Goal: Subscribe to service/newsletter: Subscribe to service/newsletter

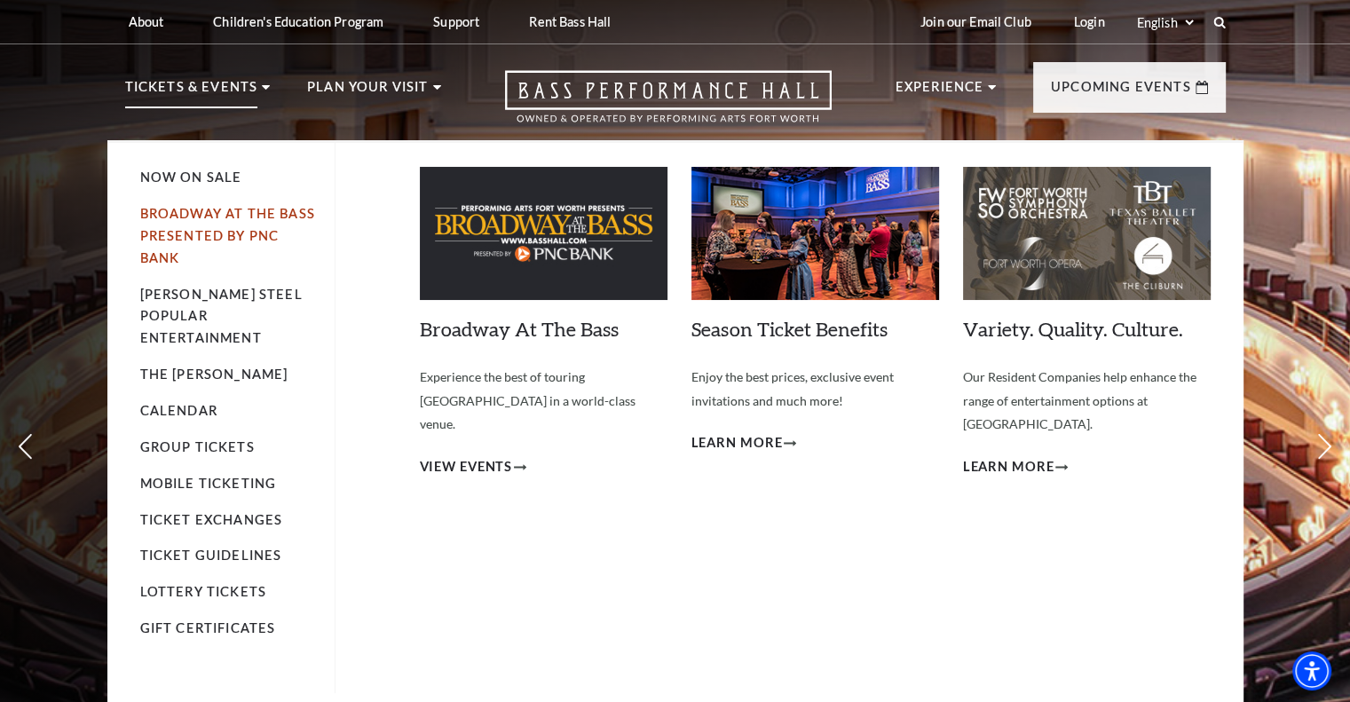
click at [226, 211] on link "Broadway At The Bass presented by PNC Bank" at bounding box center [227, 235] width 175 height 59
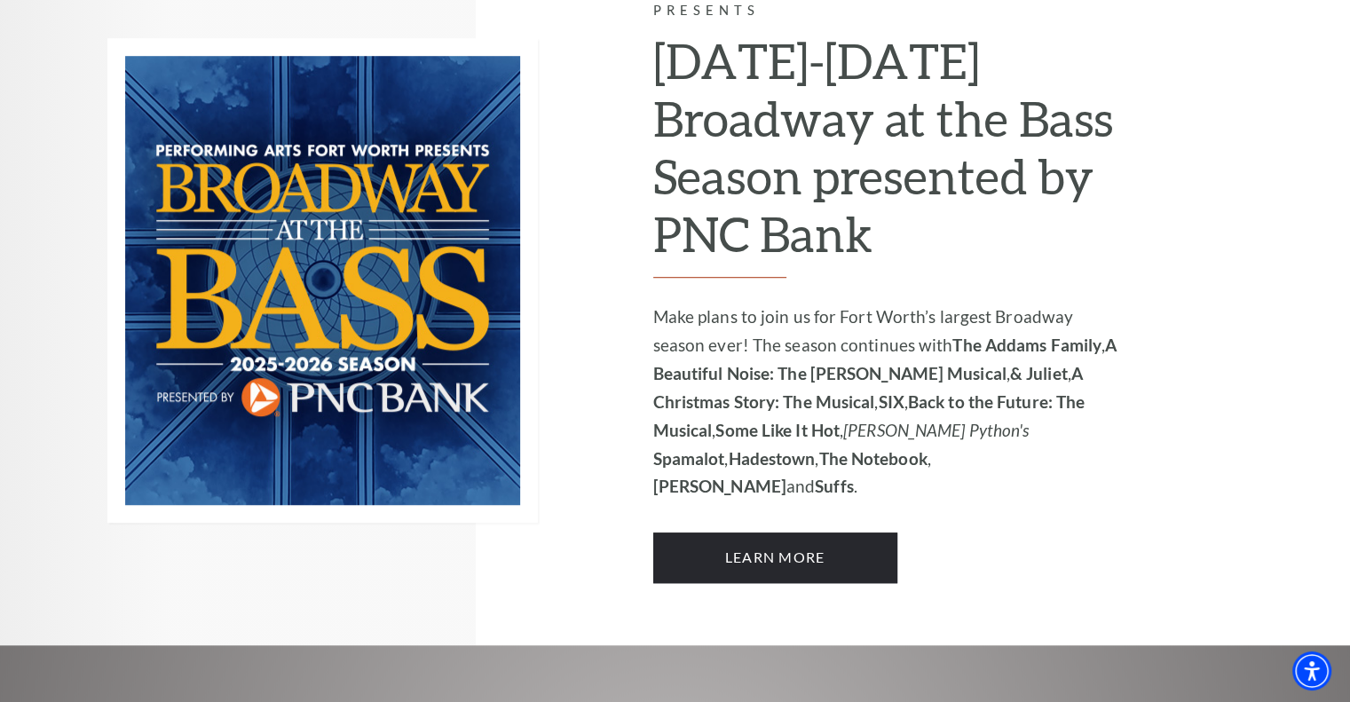
scroll to position [1508, 0]
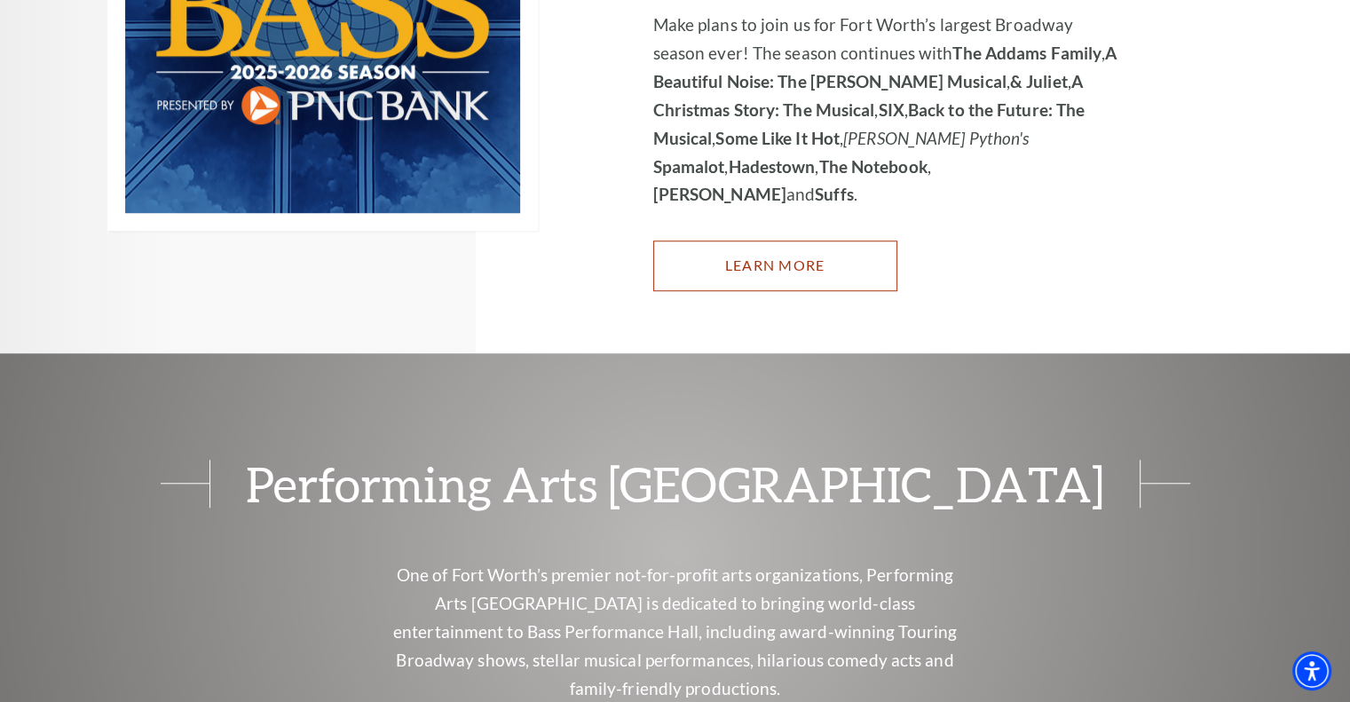
click at [769, 240] on link "Learn More" at bounding box center [775, 265] width 244 height 50
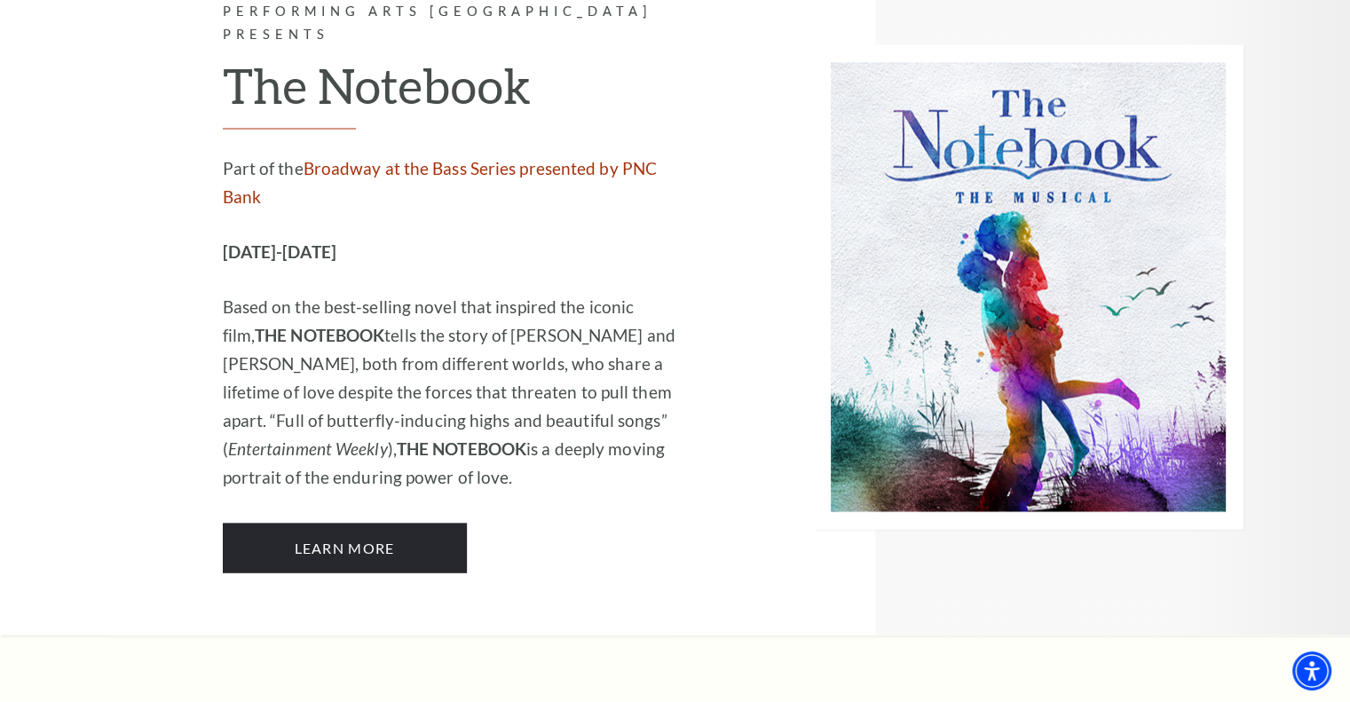
scroll to position [10382, 0]
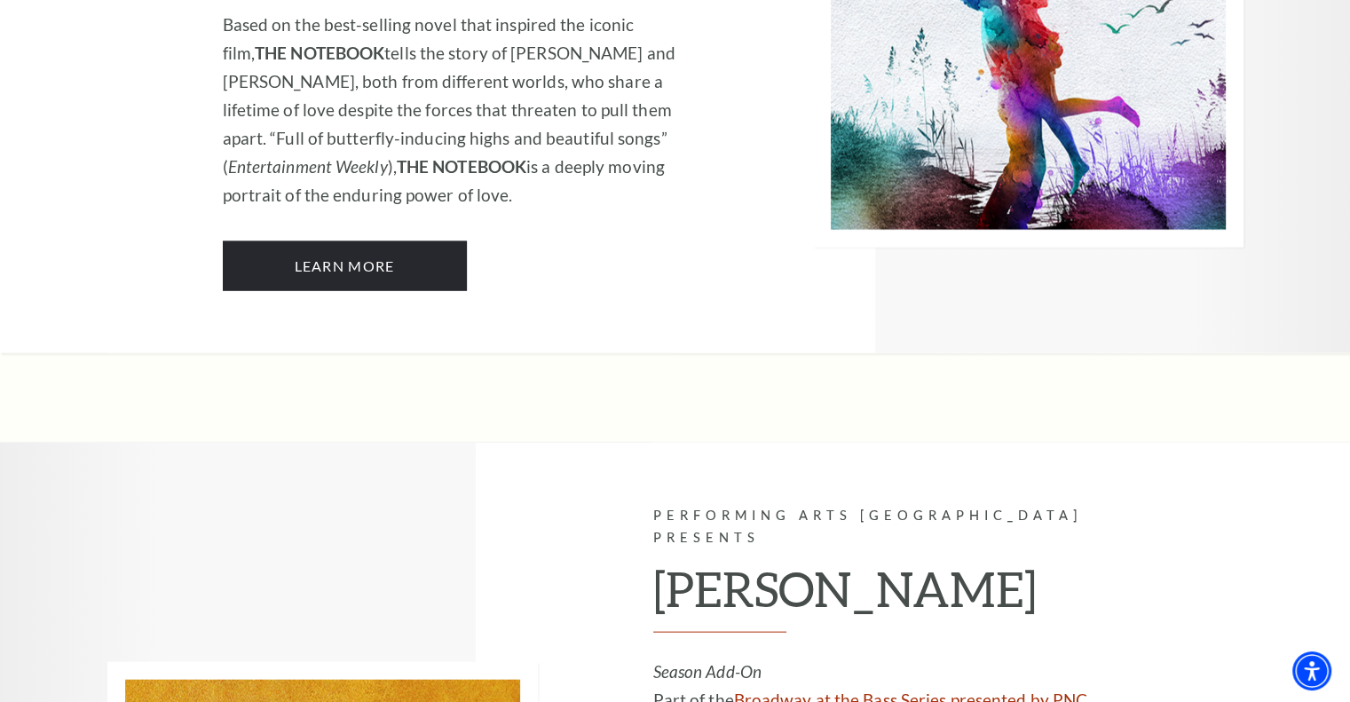
click at [957, 689] on link "Broadway at the Bass Series presented by PNC Bank" at bounding box center [870, 713] width 435 height 49
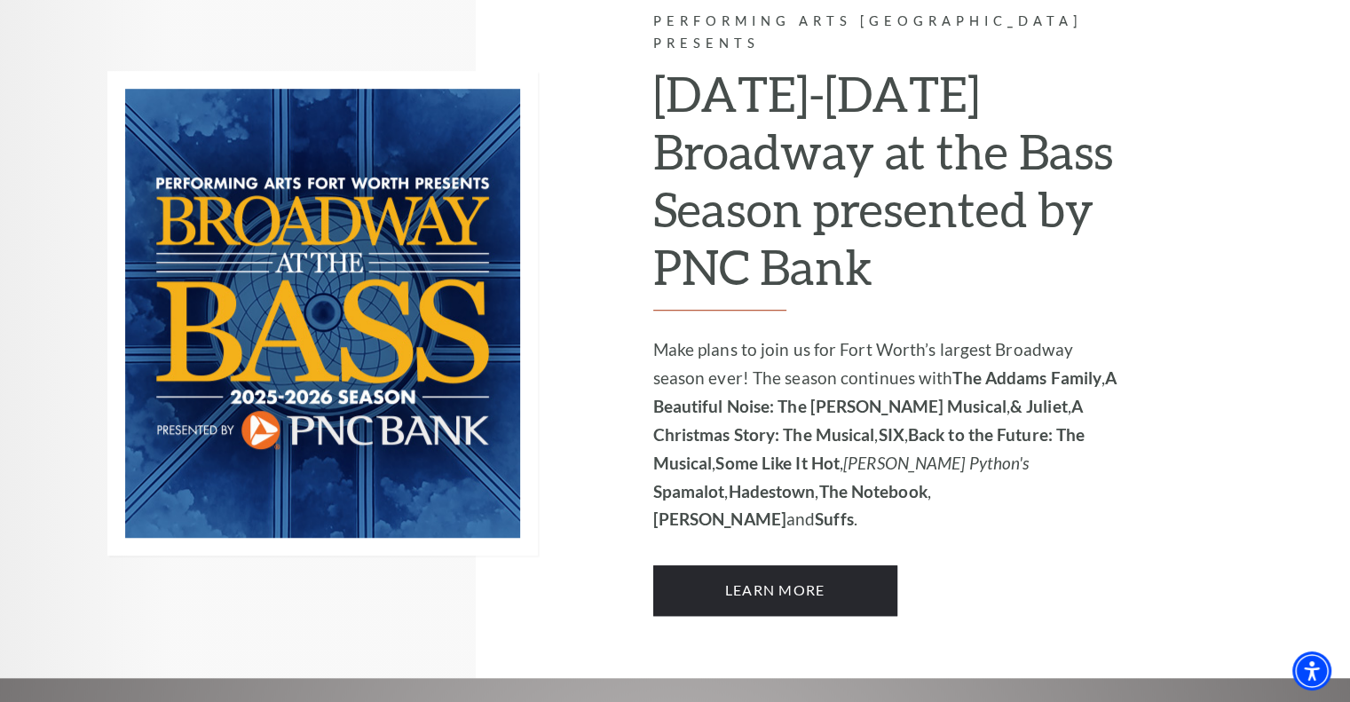
scroll to position [1154, 0]
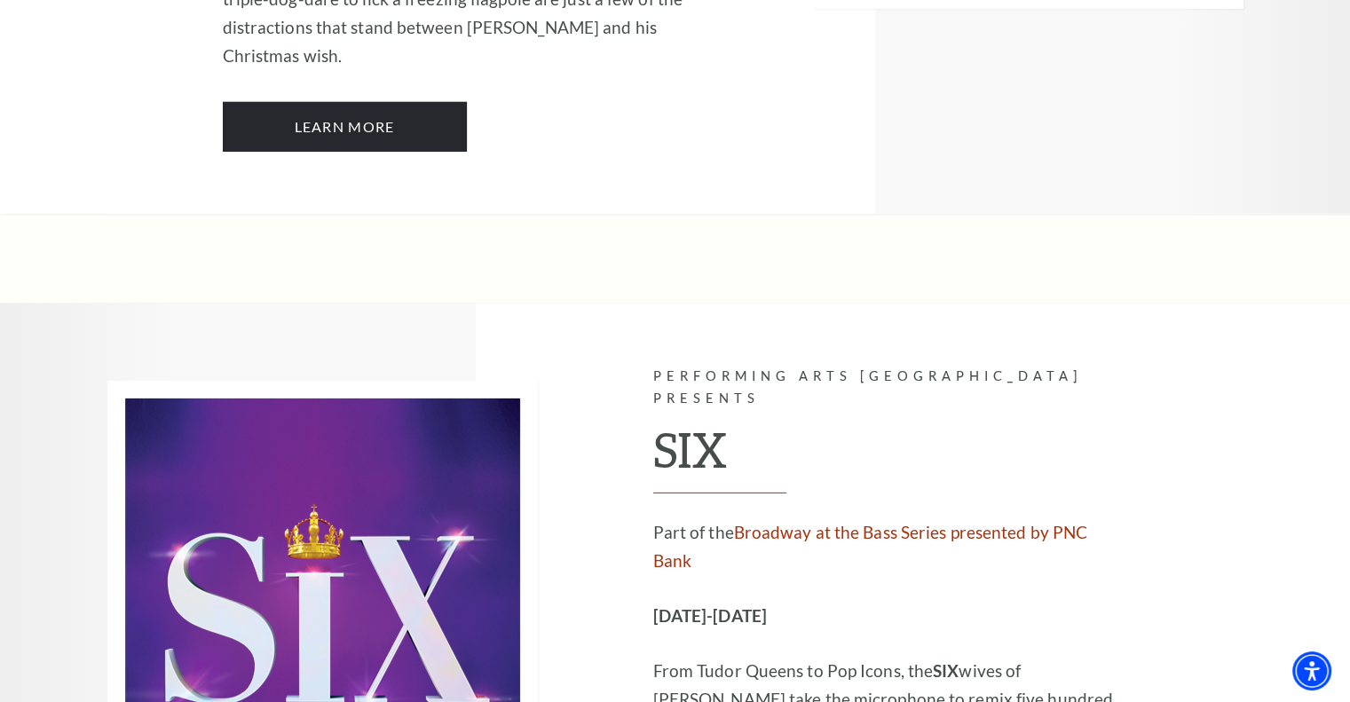
scroll to position [5501, 0]
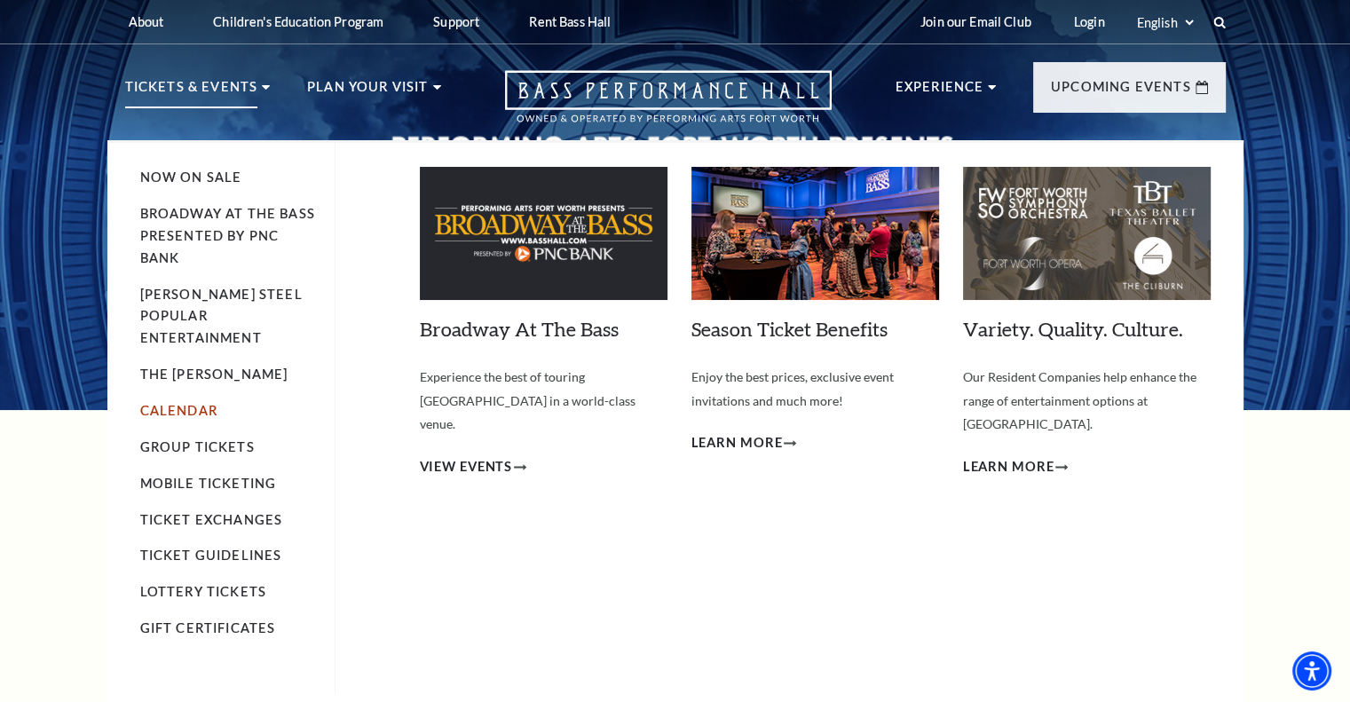
click at [161, 403] on link "Calendar" at bounding box center [178, 410] width 77 height 15
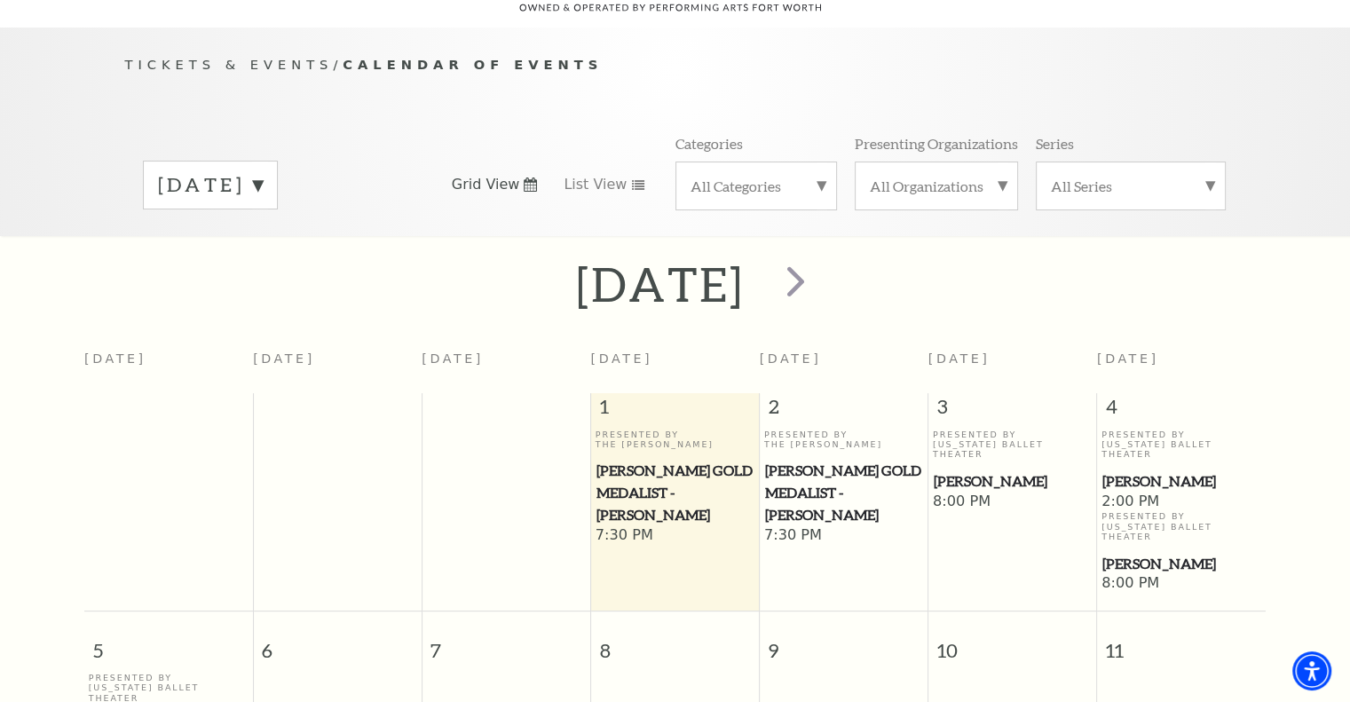
scroll to position [156, 0]
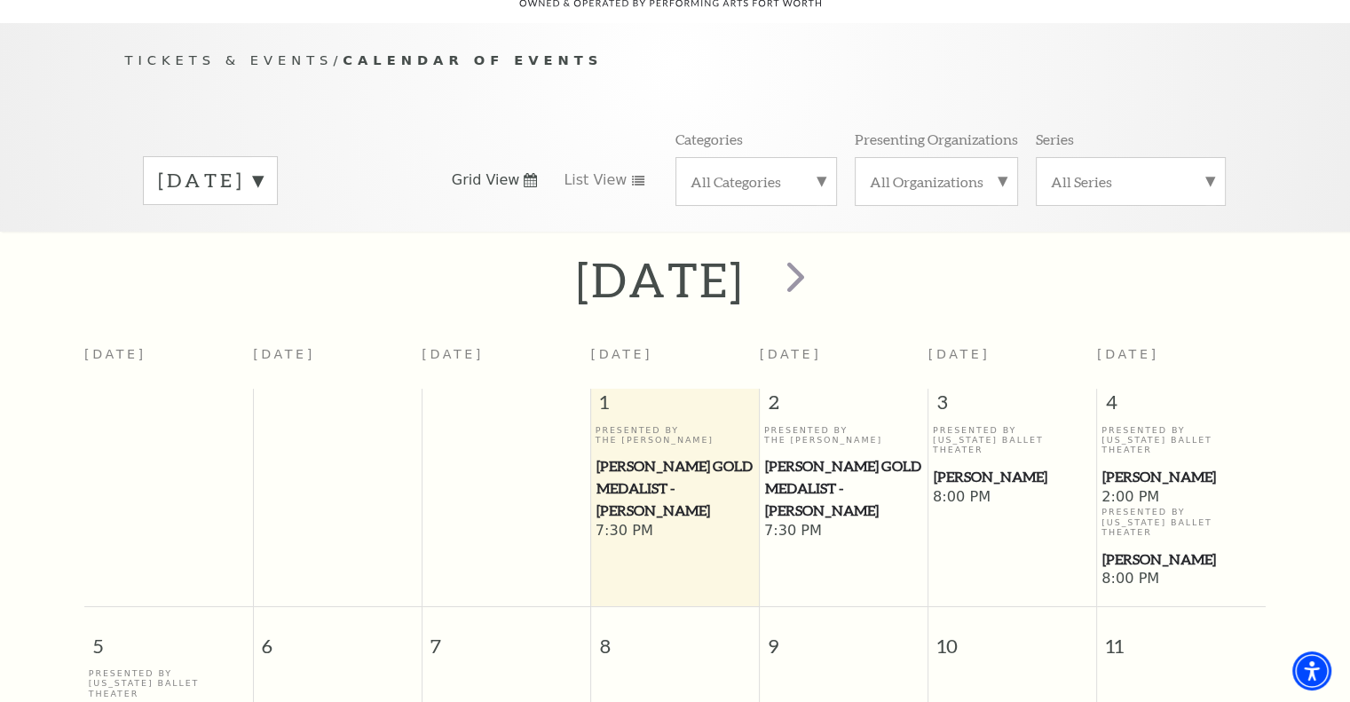
click at [263, 167] on label "[DATE]" at bounding box center [210, 181] width 105 height 28
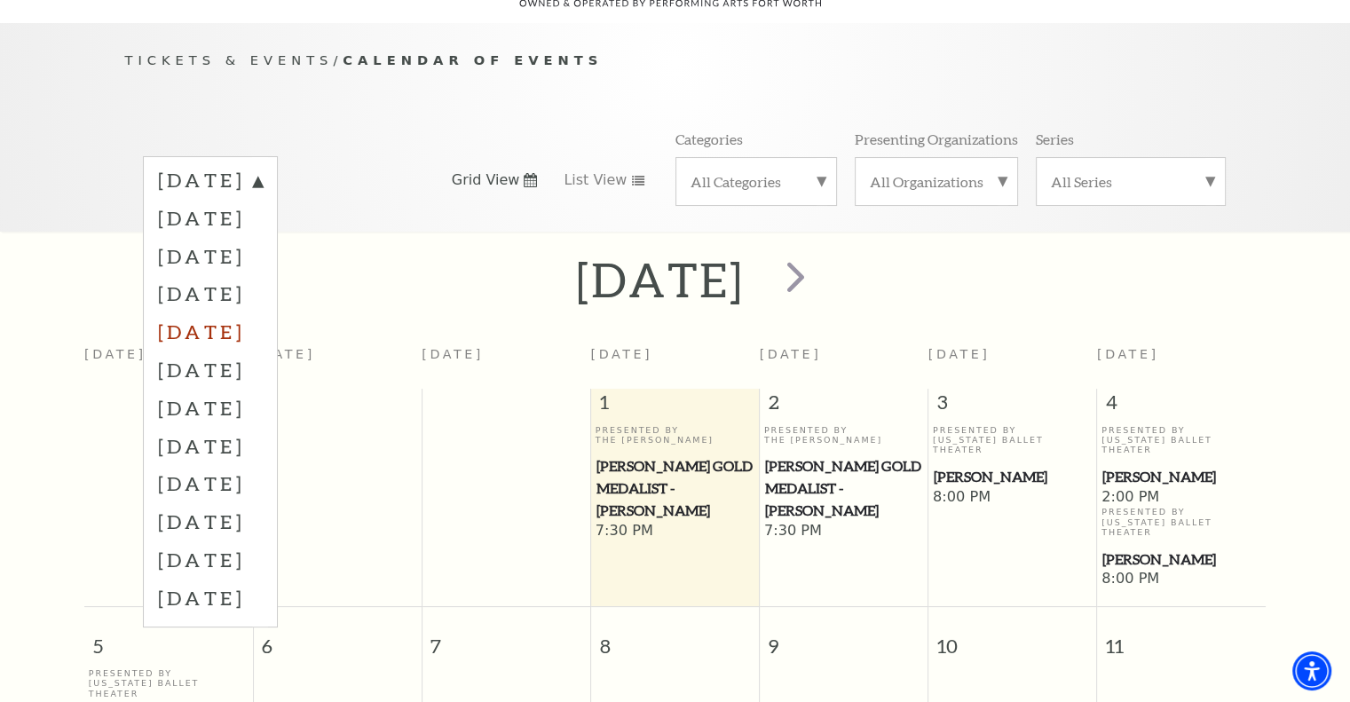
click at [263, 312] on label "February 2026" at bounding box center [210, 331] width 105 height 38
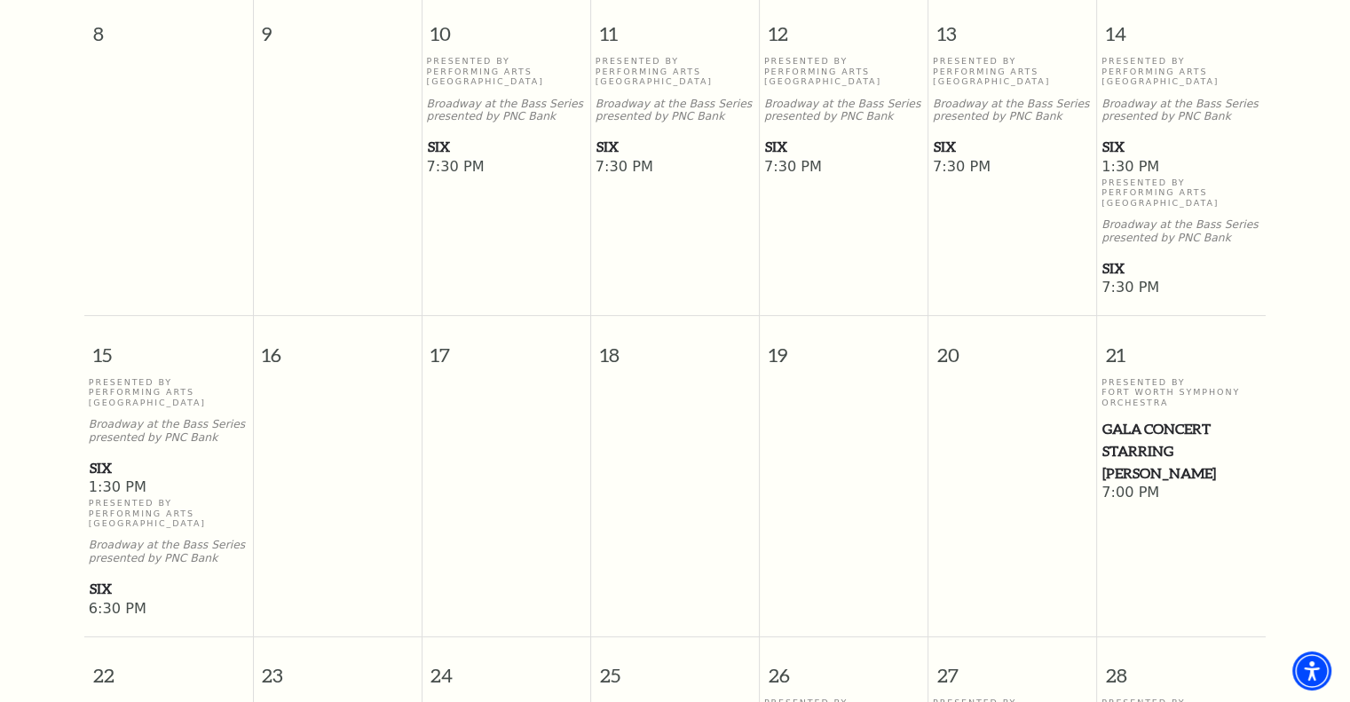
scroll to position [777, 0]
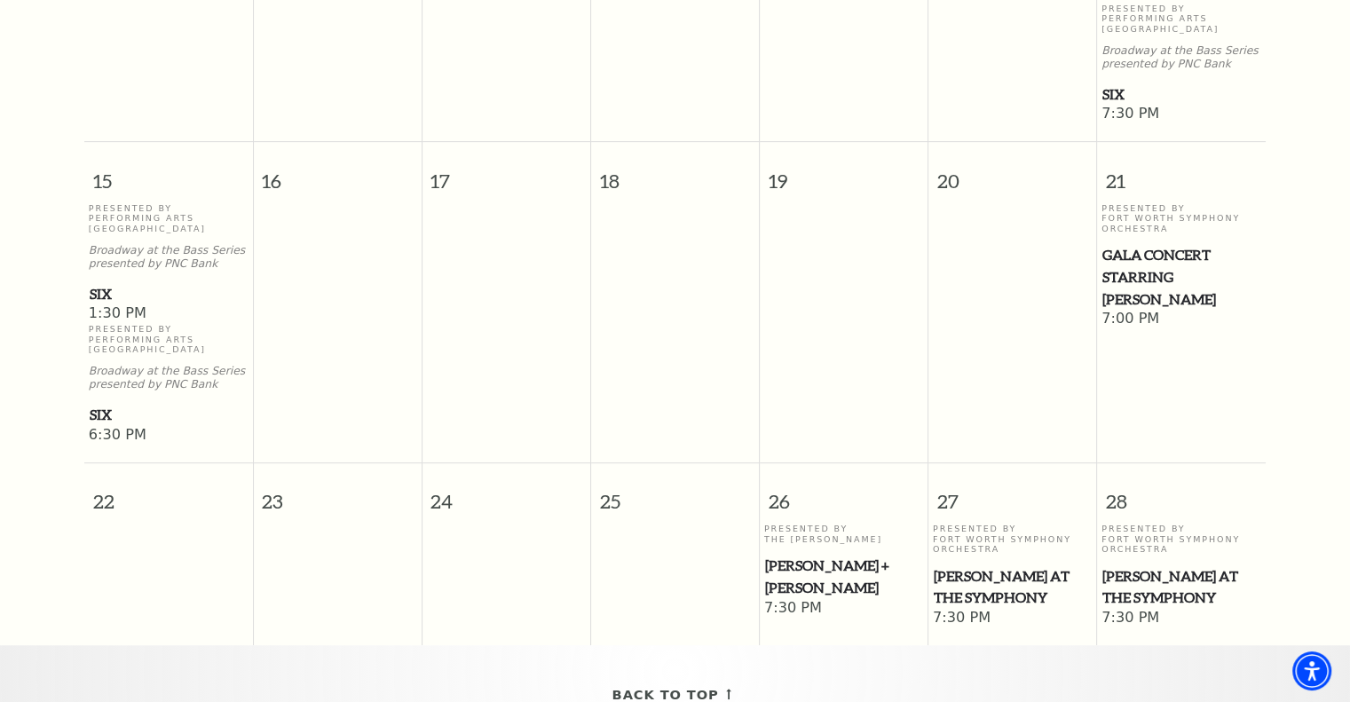
click at [99, 283] on span "SIX" at bounding box center [169, 294] width 158 height 22
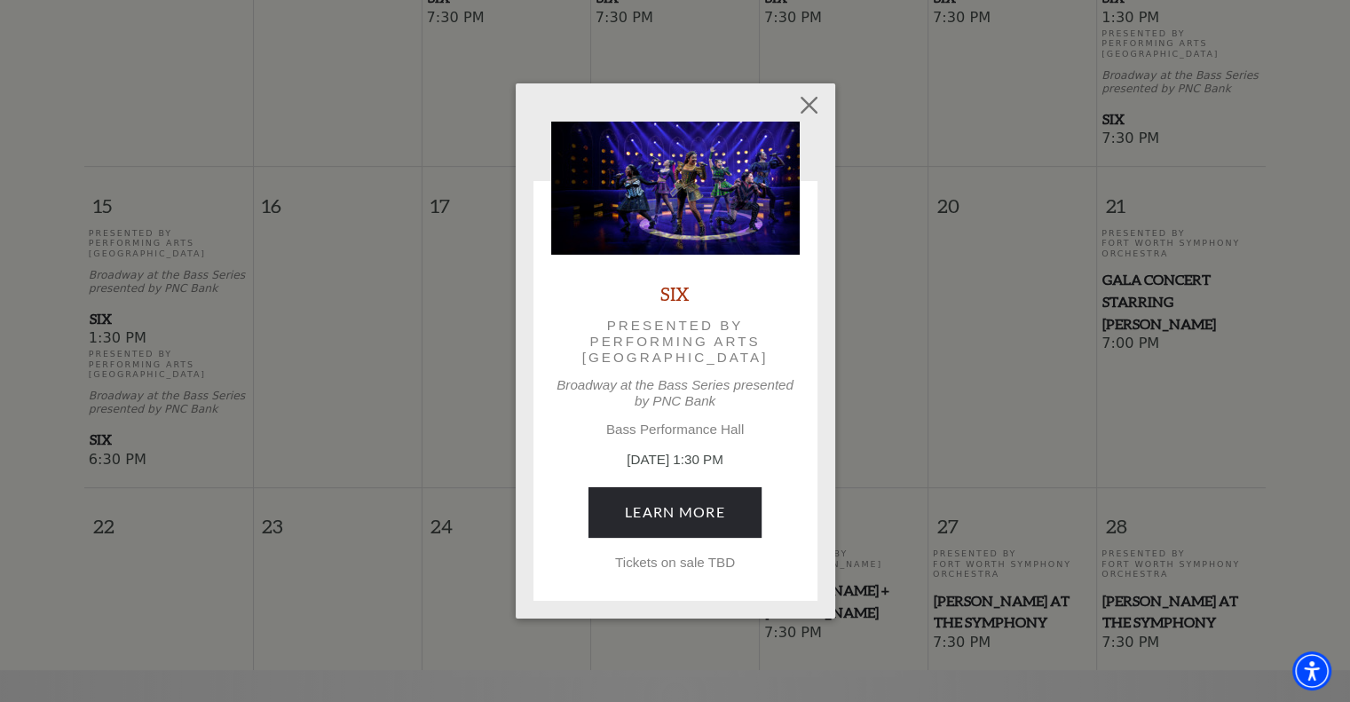
scroll to position [689, 0]
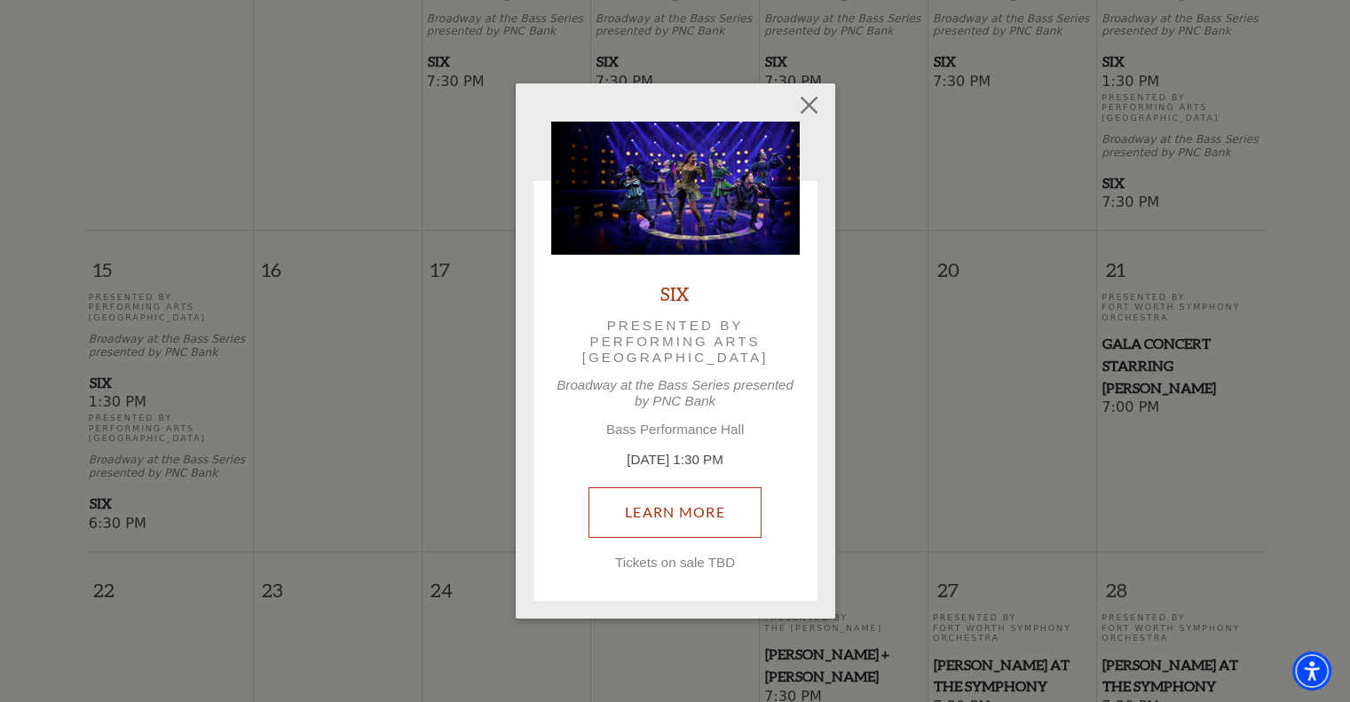
click at [674, 516] on link "Learn More" at bounding box center [674, 512] width 173 height 50
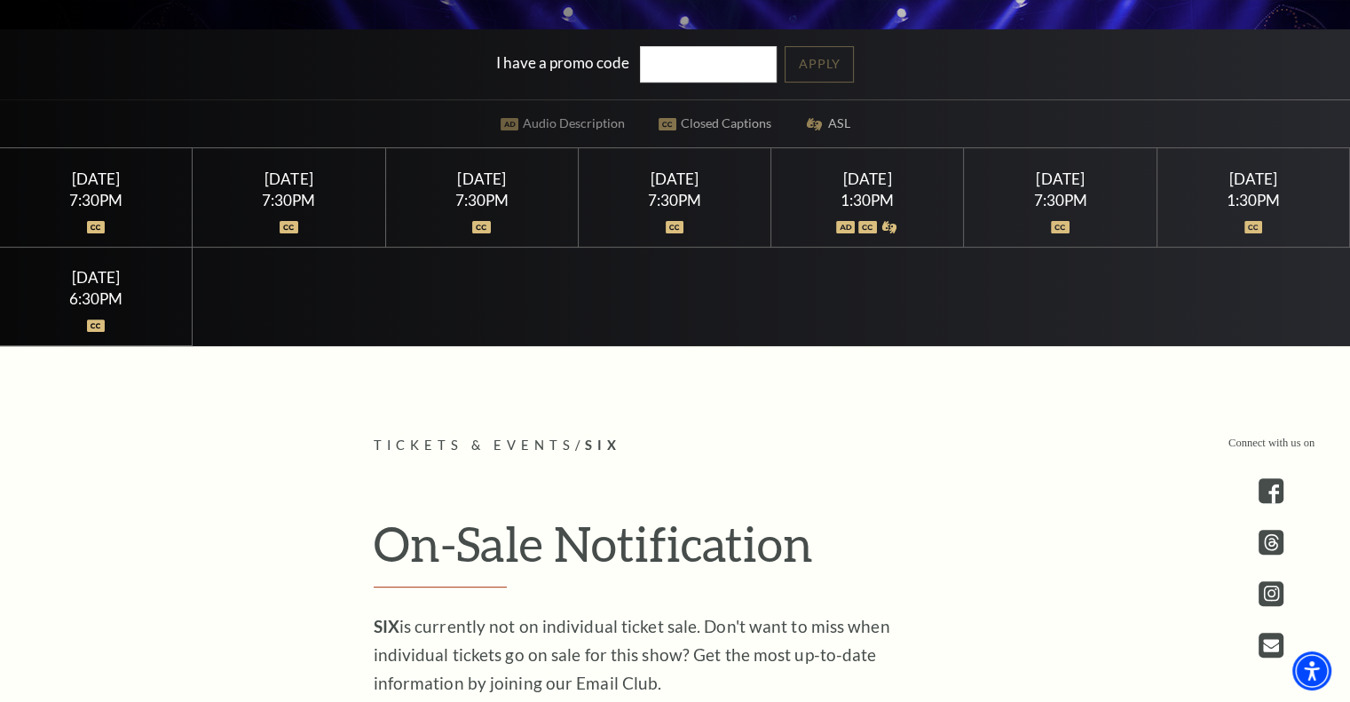
scroll to position [799, 0]
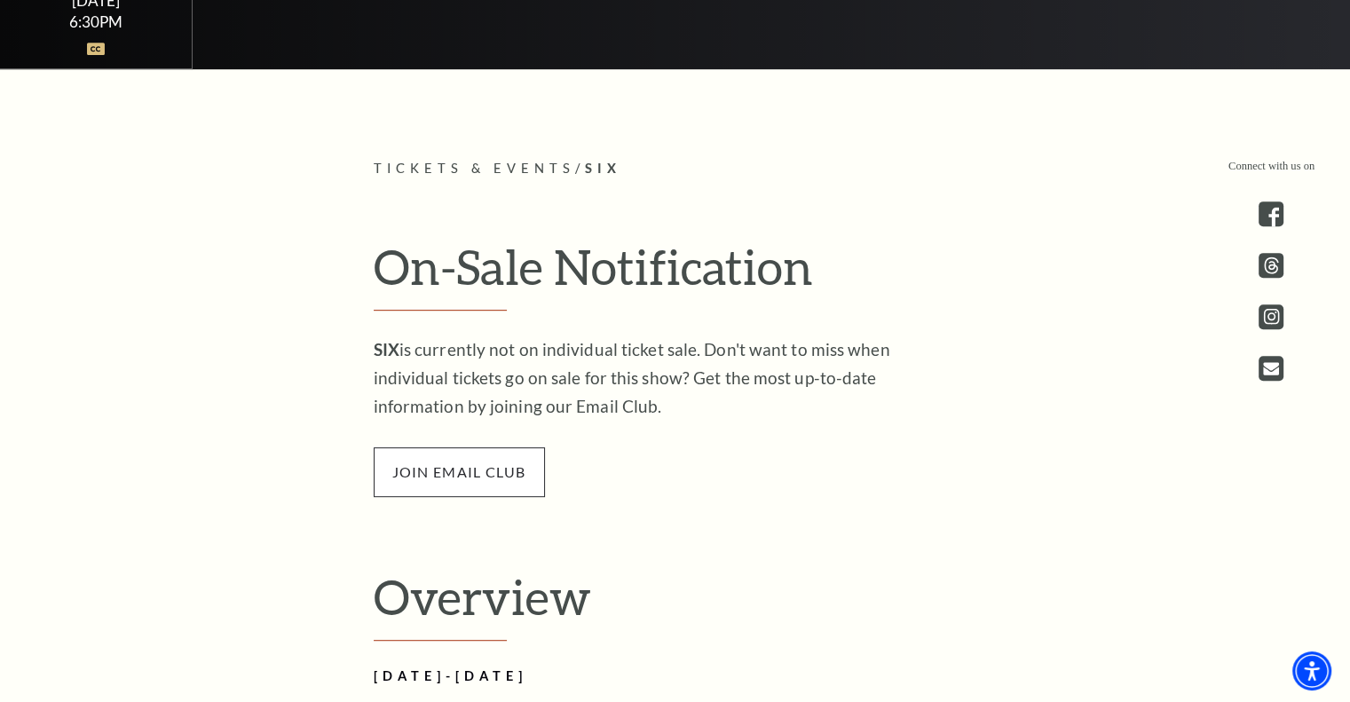
click at [408, 478] on span "join email club" at bounding box center [459, 472] width 171 height 50
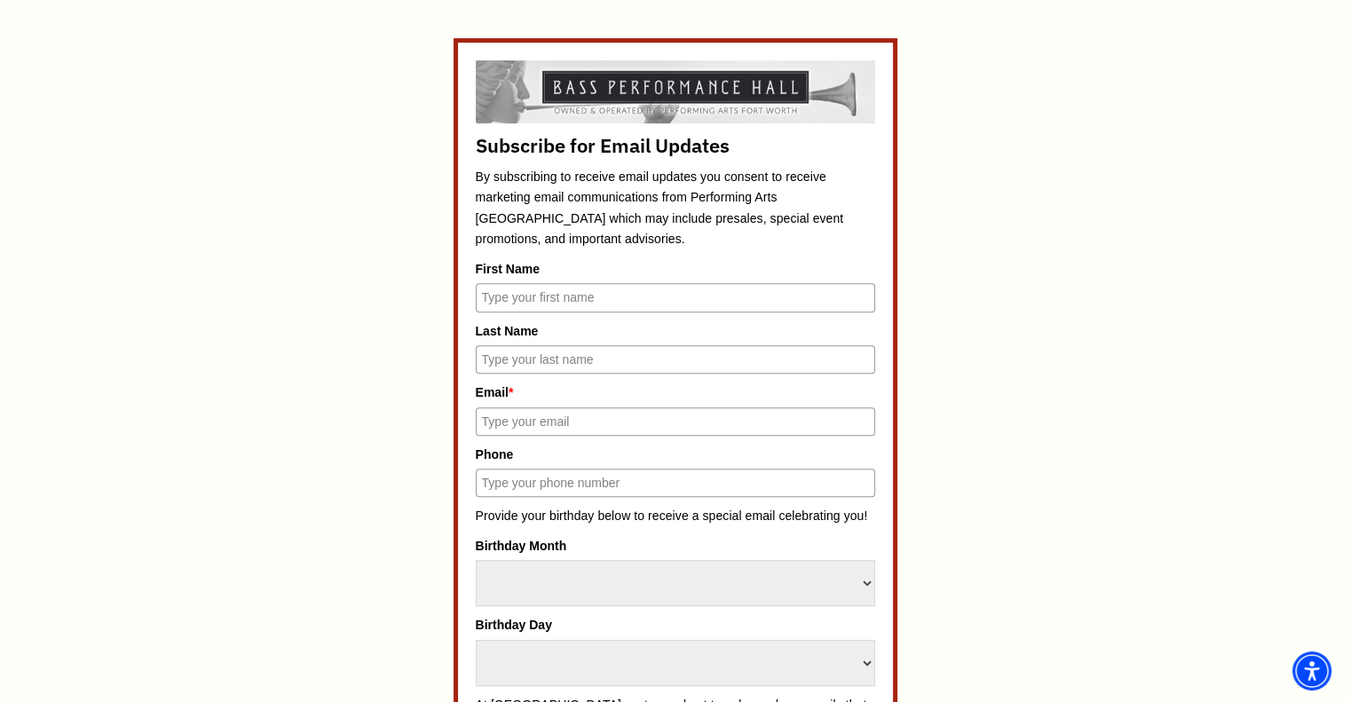
scroll to position [799, 0]
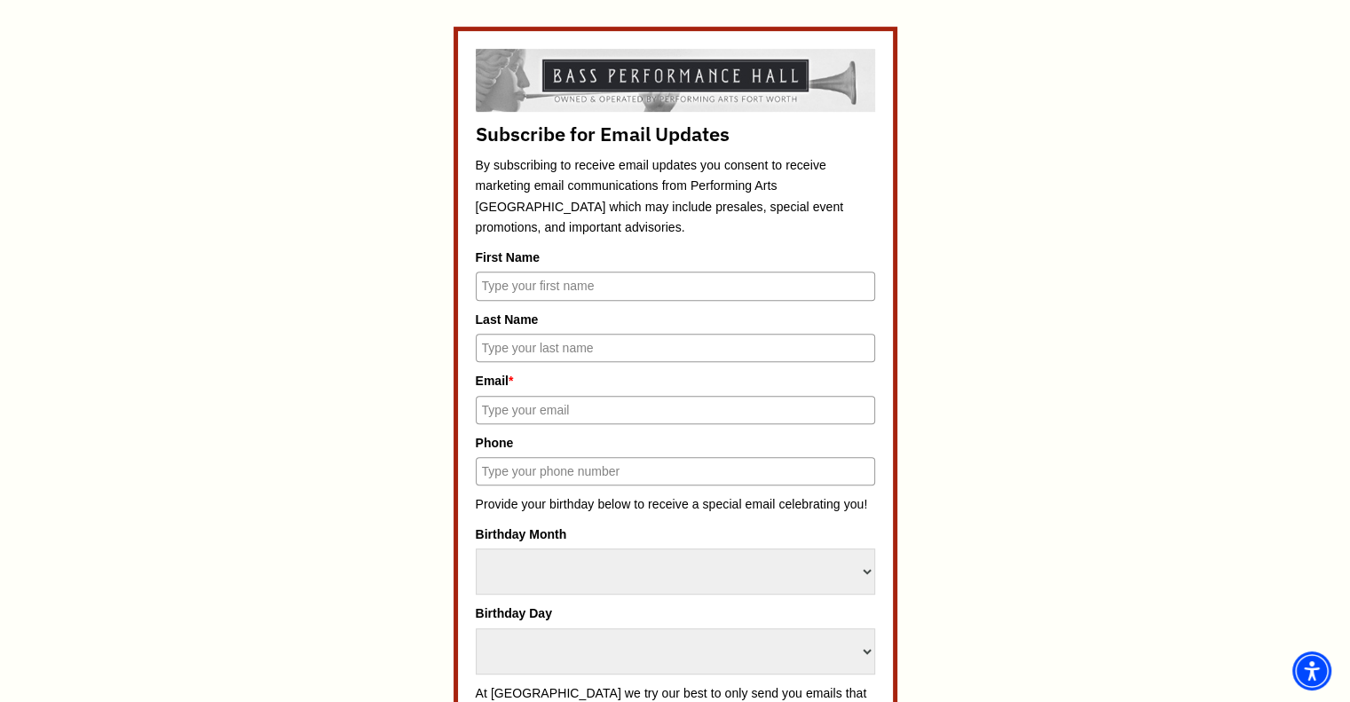
click at [710, 272] on input "First Name" at bounding box center [675, 286] width 399 height 28
type input "Sam"
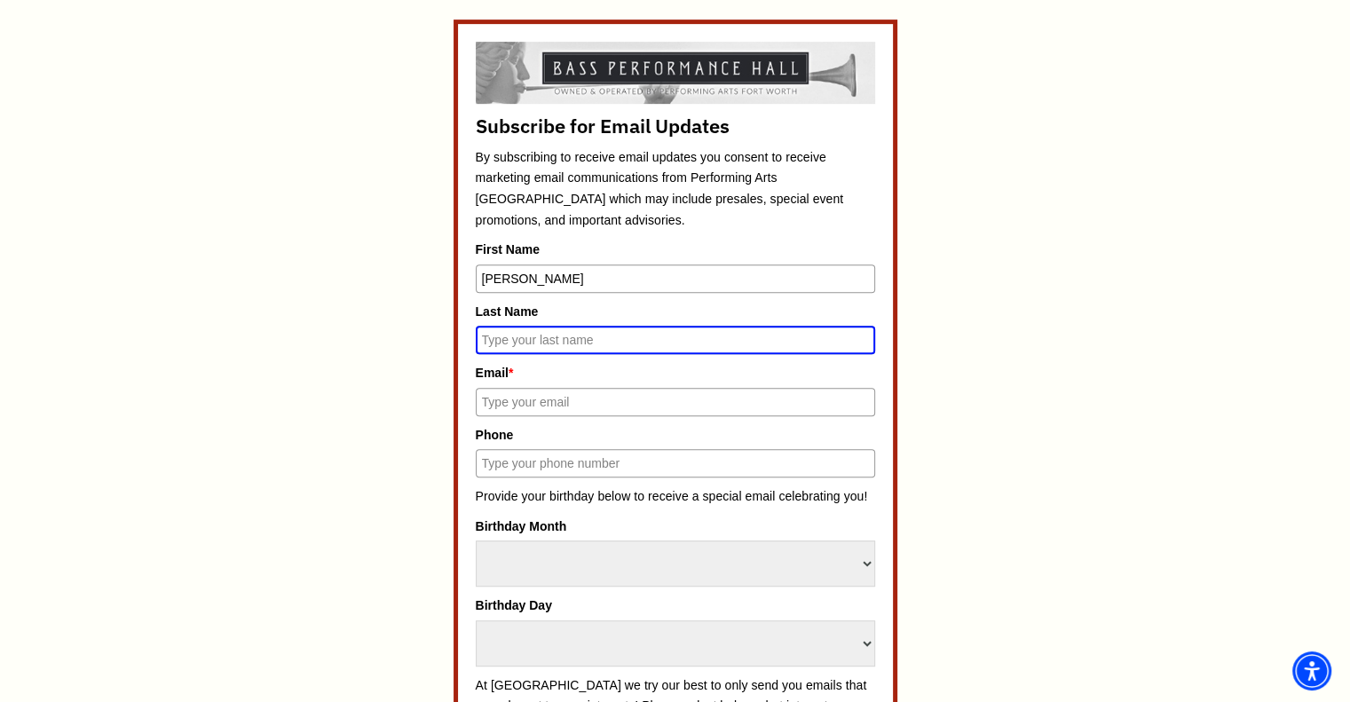
scroll to position [791, 0]
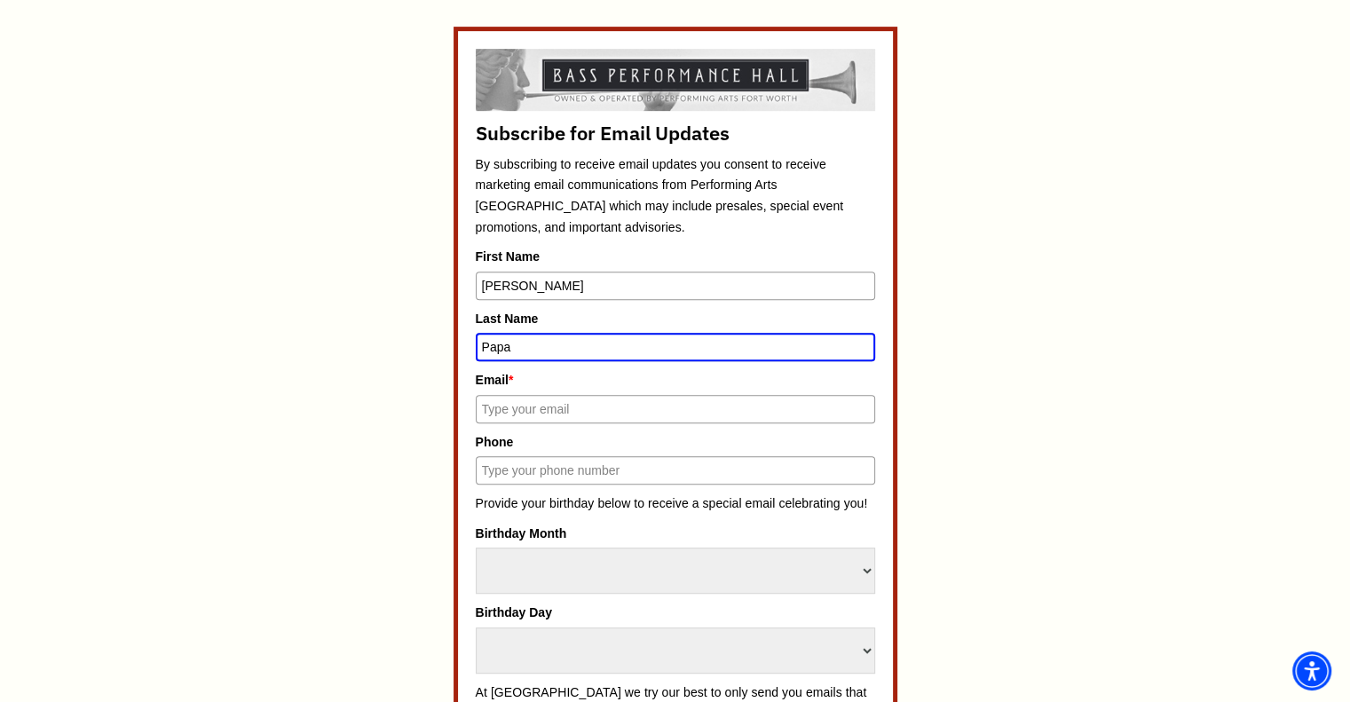
type input "Papa"
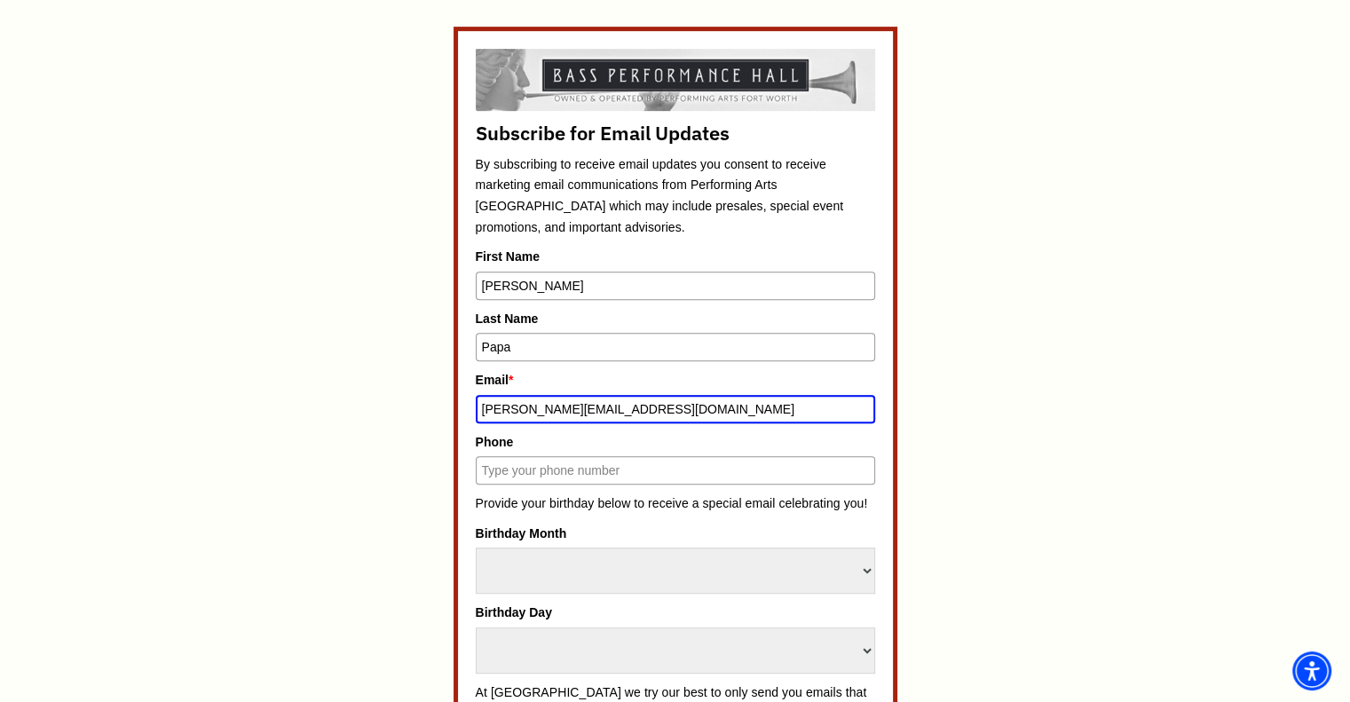
type input "sam.vaz5010@gmail.com"
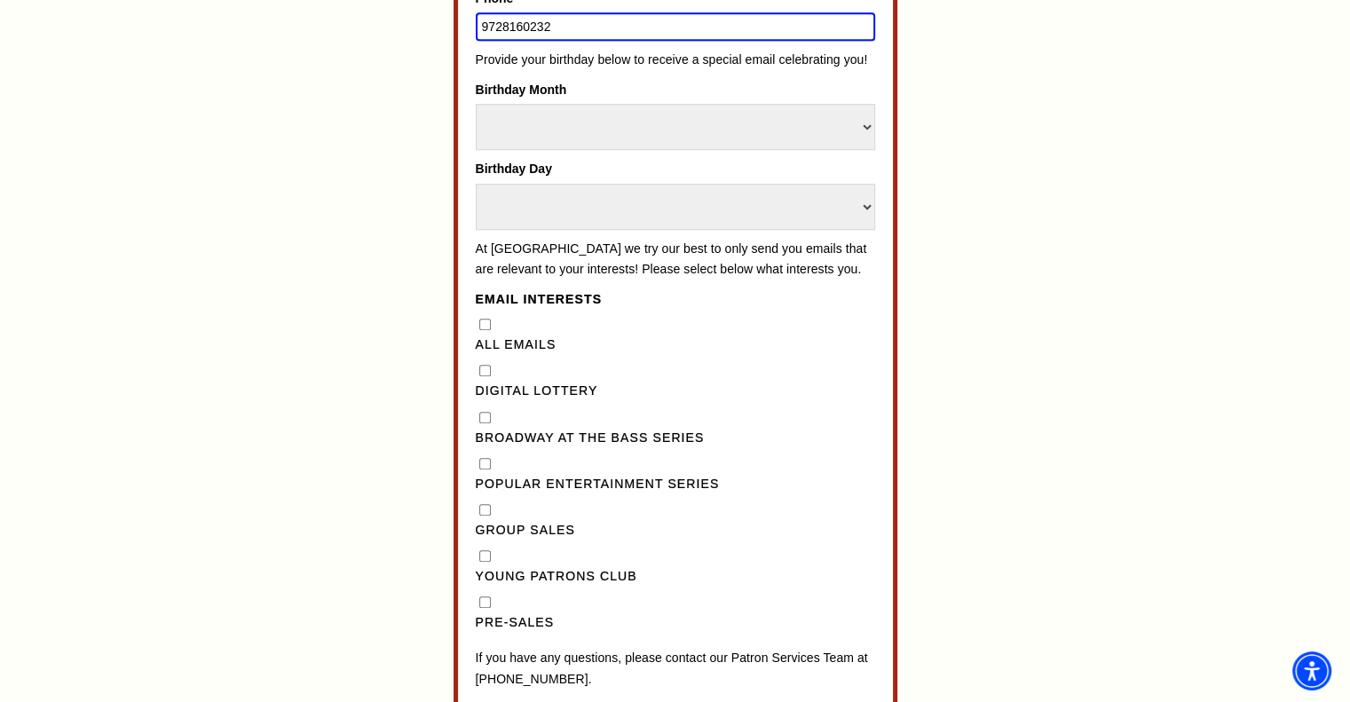
scroll to position [1235, 0]
type input "9728160232"
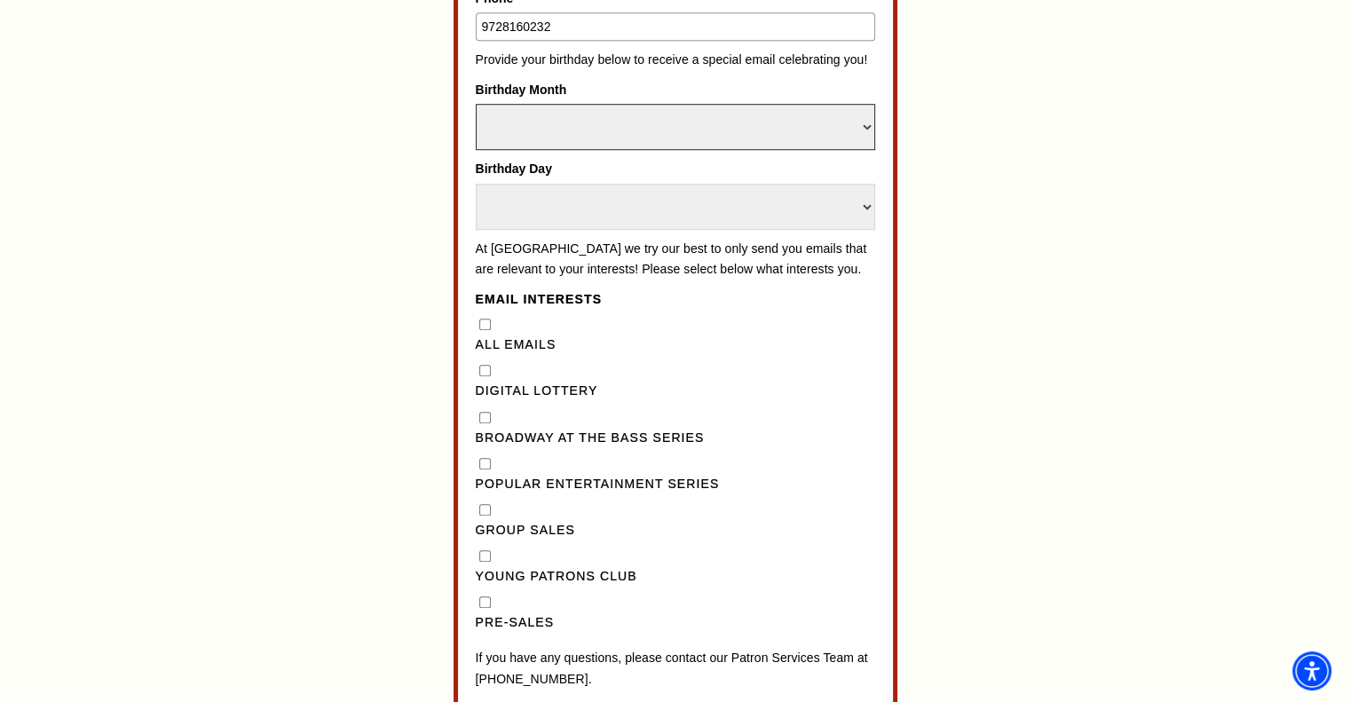
click at [806, 124] on select "Select Month January February March April May June July August September Octobe…" at bounding box center [675, 127] width 399 height 46
select select "November"
click at [476, 104] on select "Select Month January February March April May June July August September Octobe…" at bounding box center [675, 127] width 399 height 46
click at [617, 191] on select "Select Day 1 2 3 4 5 6 7 8 9 10 11 12 13 14 15 16 17 18 19 20 21 22 23 24" at bounding box center [675, 207] width 399 height 46
select select "27"
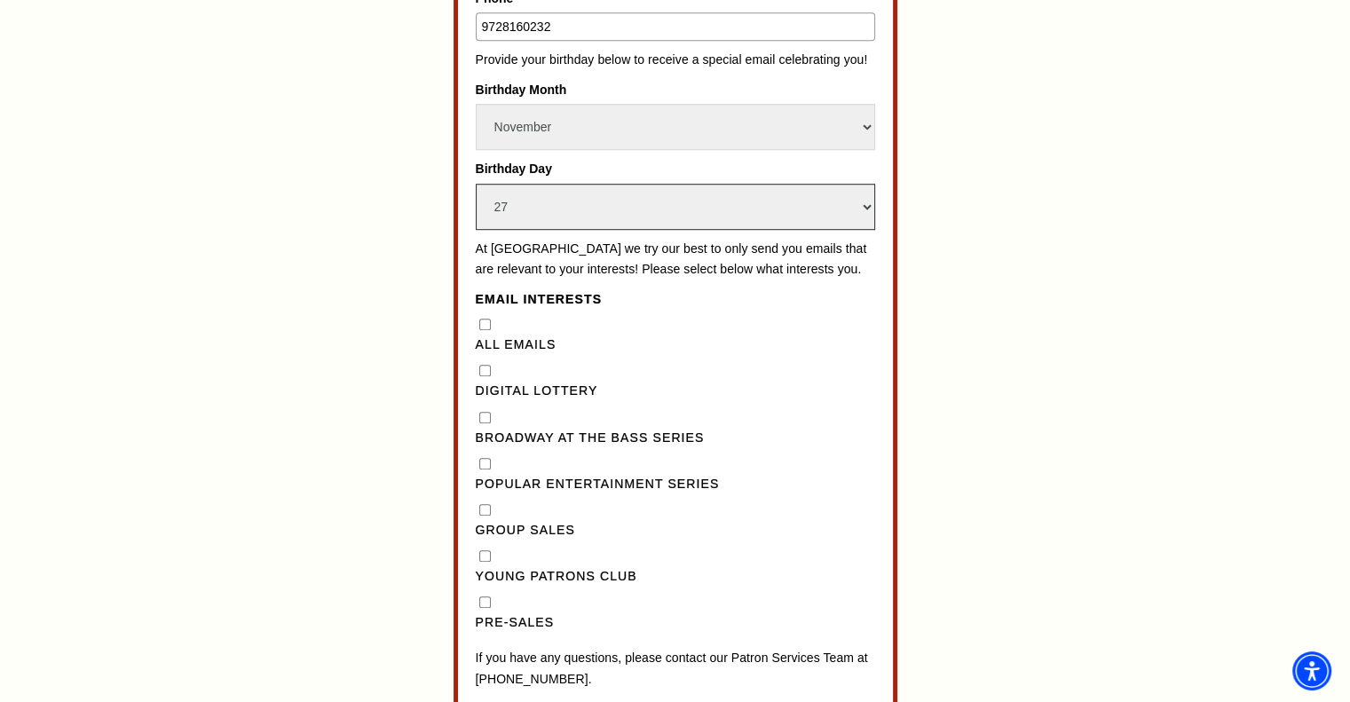
click at [476, 184] on select "Select Day 1 2 3 4 5 6 7 8 9 10 11 12 13 14 15 16 17 18 19 20 21 22 23 24" at bounding box center [675, 207] width 399 height 46
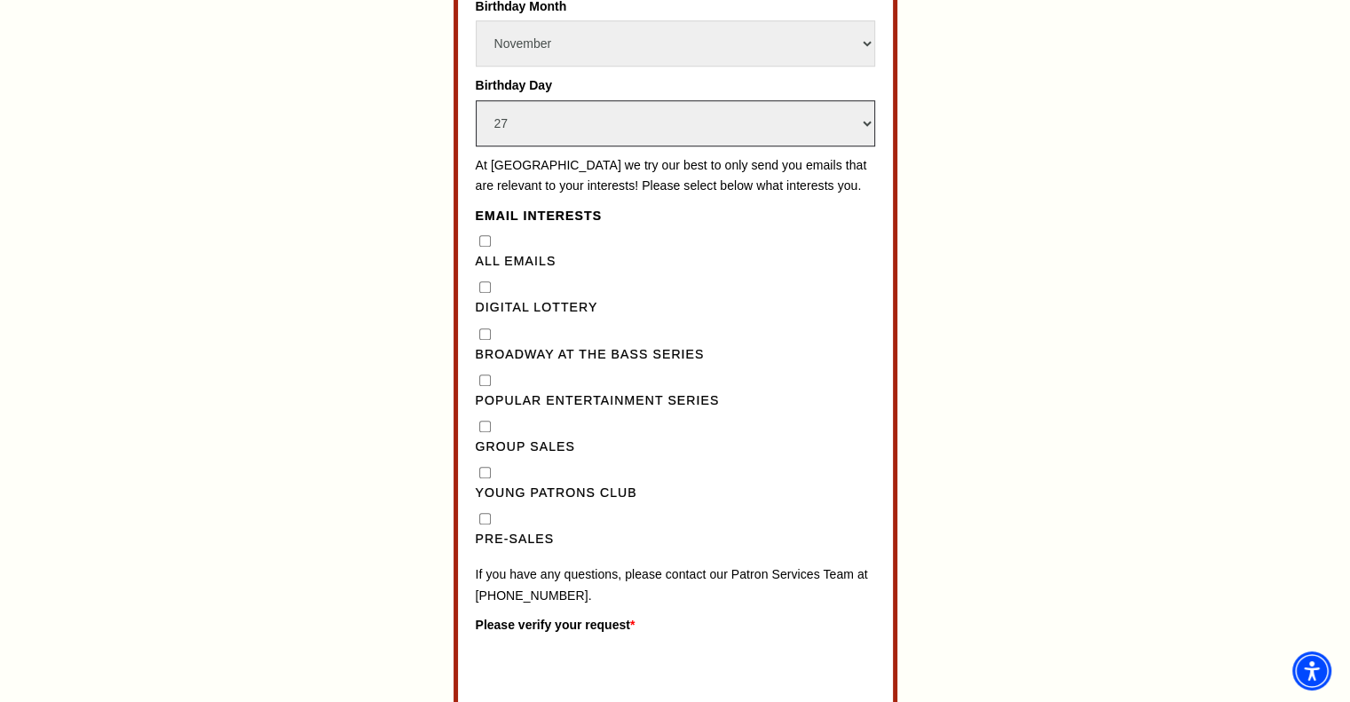
scroll to position [1413, 0]
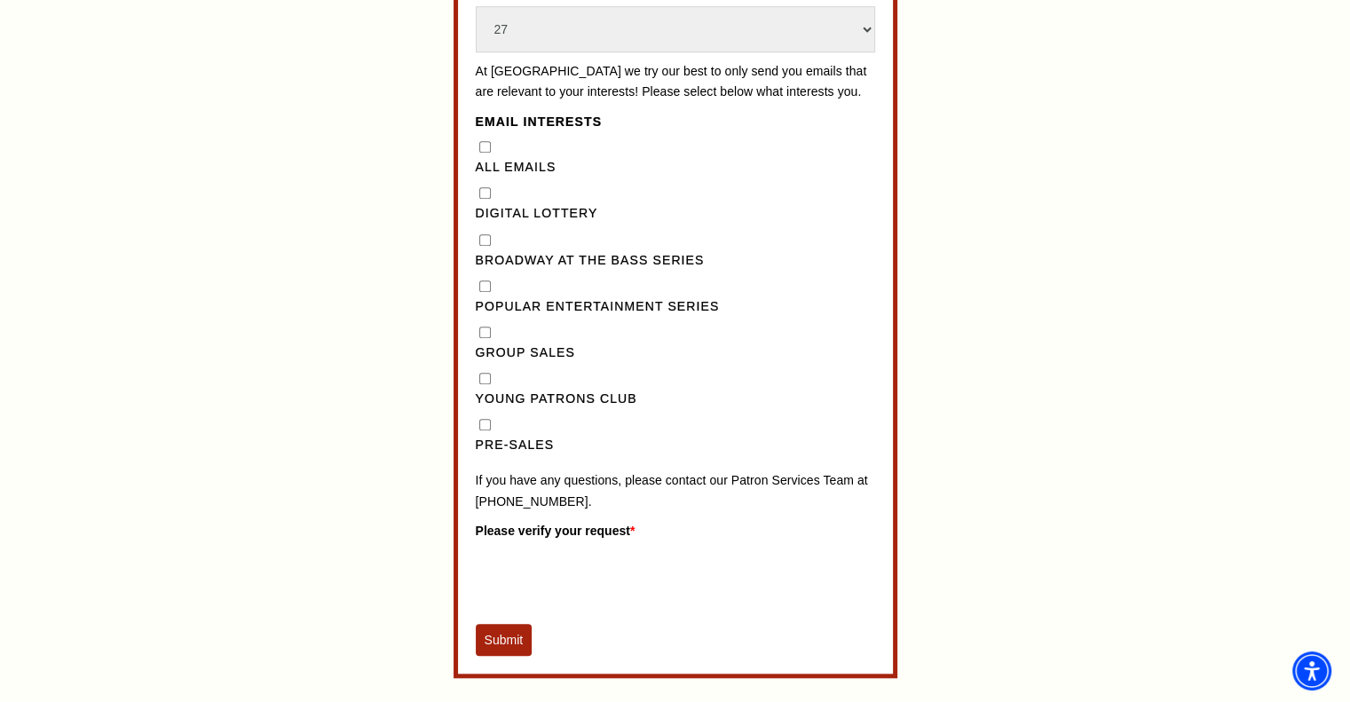
click at [486, 430] on input "Pre-Sales" at bounding box center [485, 425] width 12 height 12
checkbox input "true"
click at [478, 308] on div "Popular Entertainment Series" at bounding box center [675, 296] width 399 height 41
click at [483, 246] on Series"] "Broadway at the Bass Series" at bounding box center [485, 240] width 12 height 12
checkbox Series"] "true"
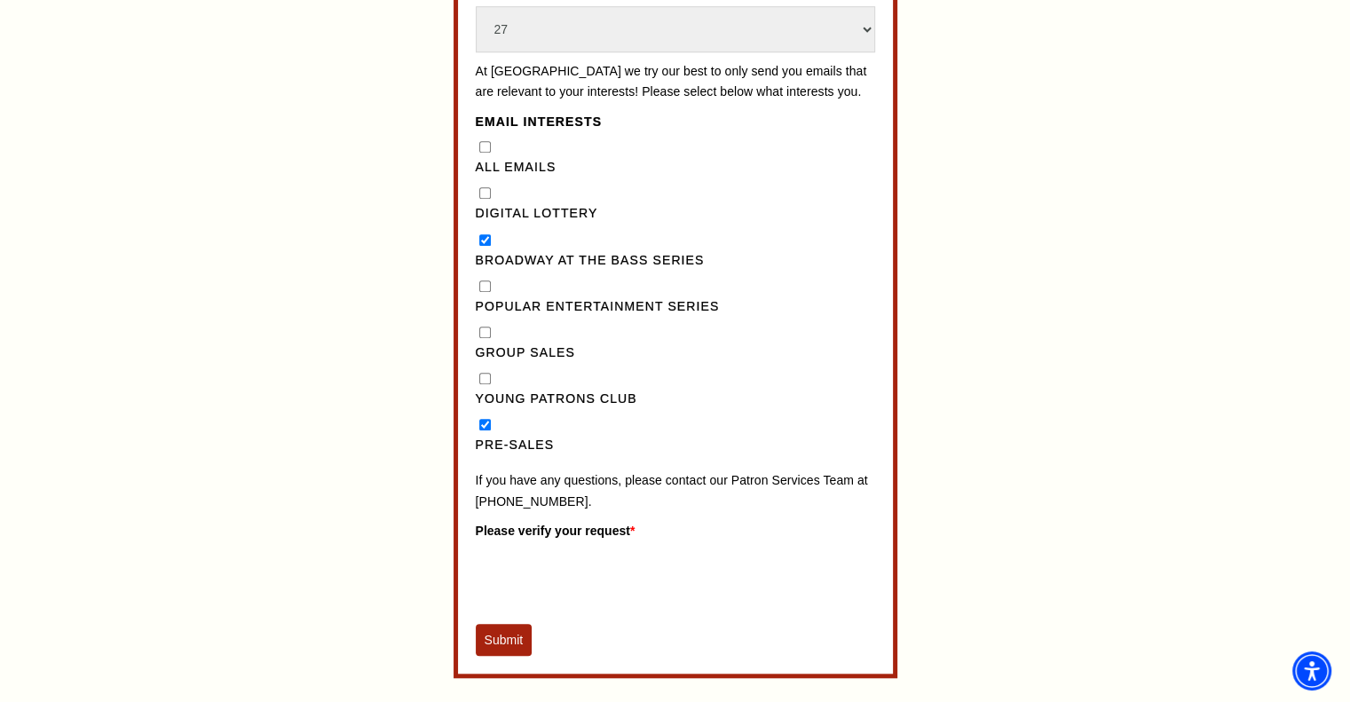
click at [483, 308] on div "Popular Entertainment Series" at bounding box center [675, 296] width 399 height 41
click at [482, 292] on Series"] "Popular Entertainment Series" at bounding box center [485, 286] width 12 height 12
checkbox Series"] "true"
click at [482, 199] on Lottery"] "Digital Lottery" at bounding box center [485, 193] width 12 height 12
checkbox Lottery"] "true"
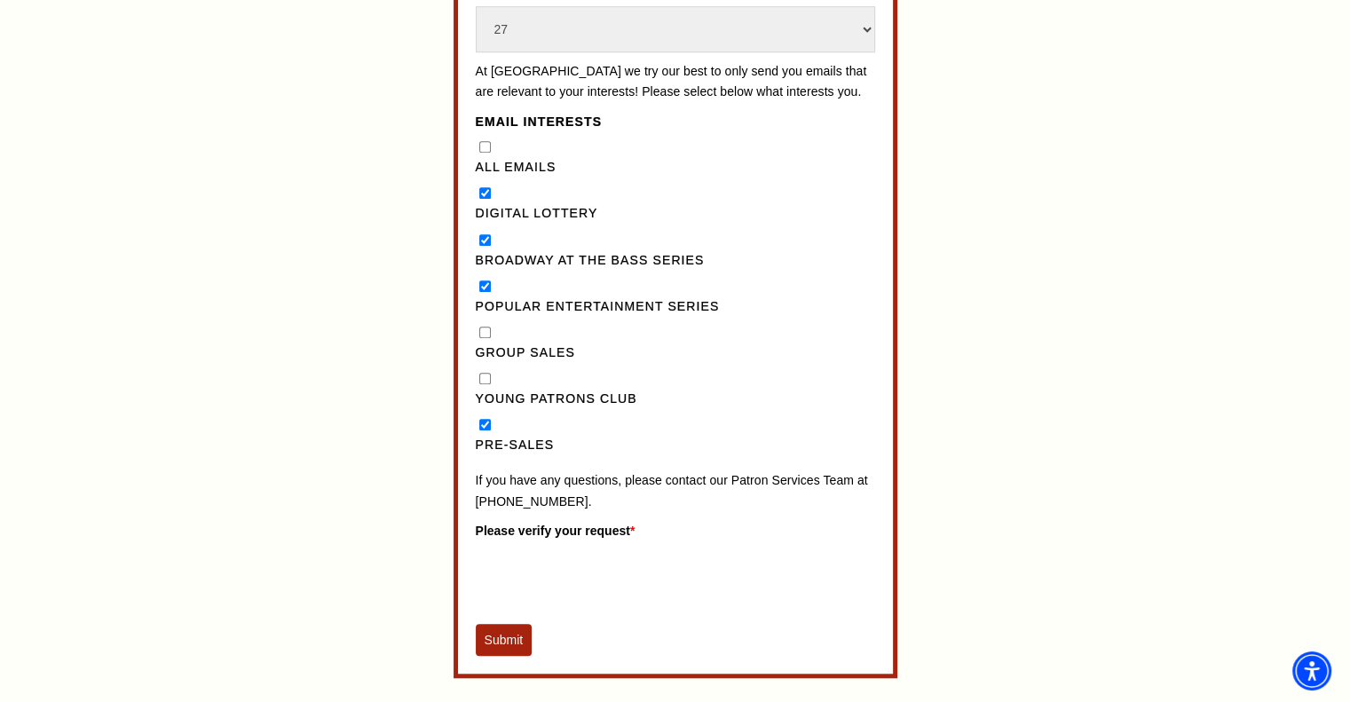
scroll to position [1679, 0]
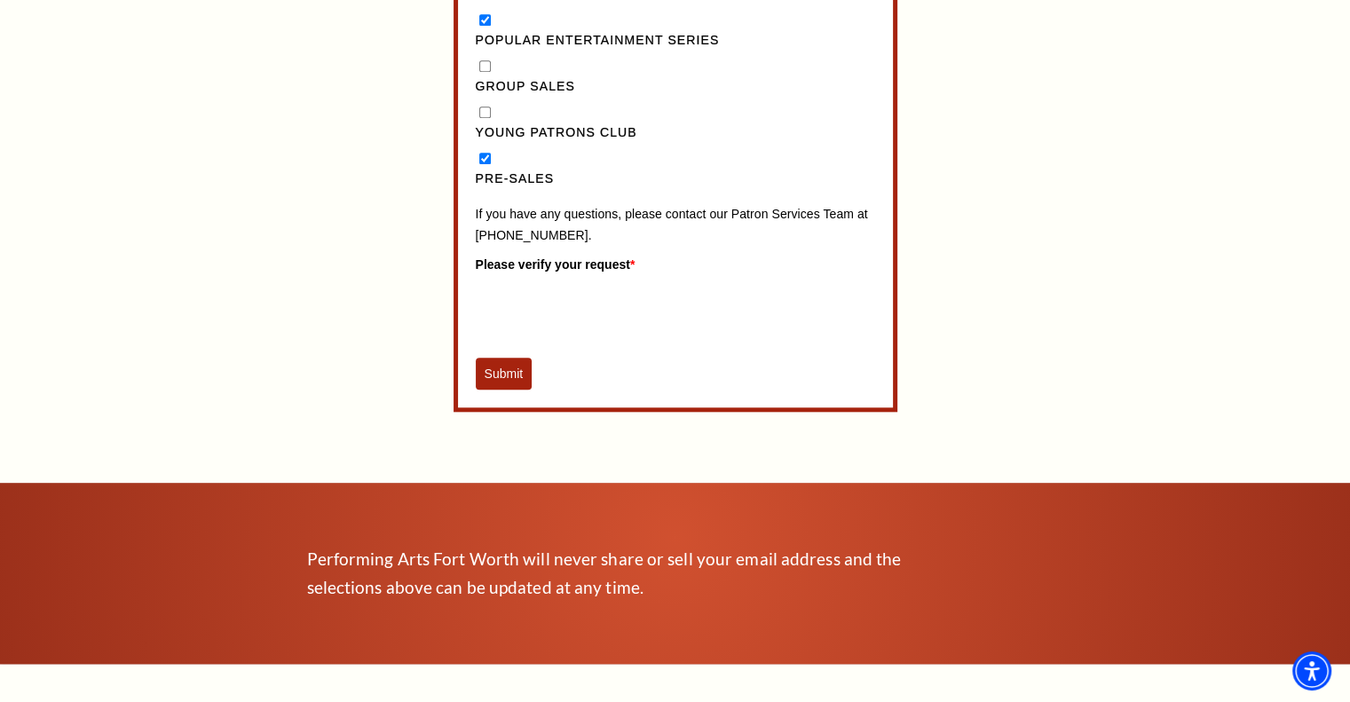
click at [508, 387] on button "Submit" at bounding box center [504, 374] width 57 height 32
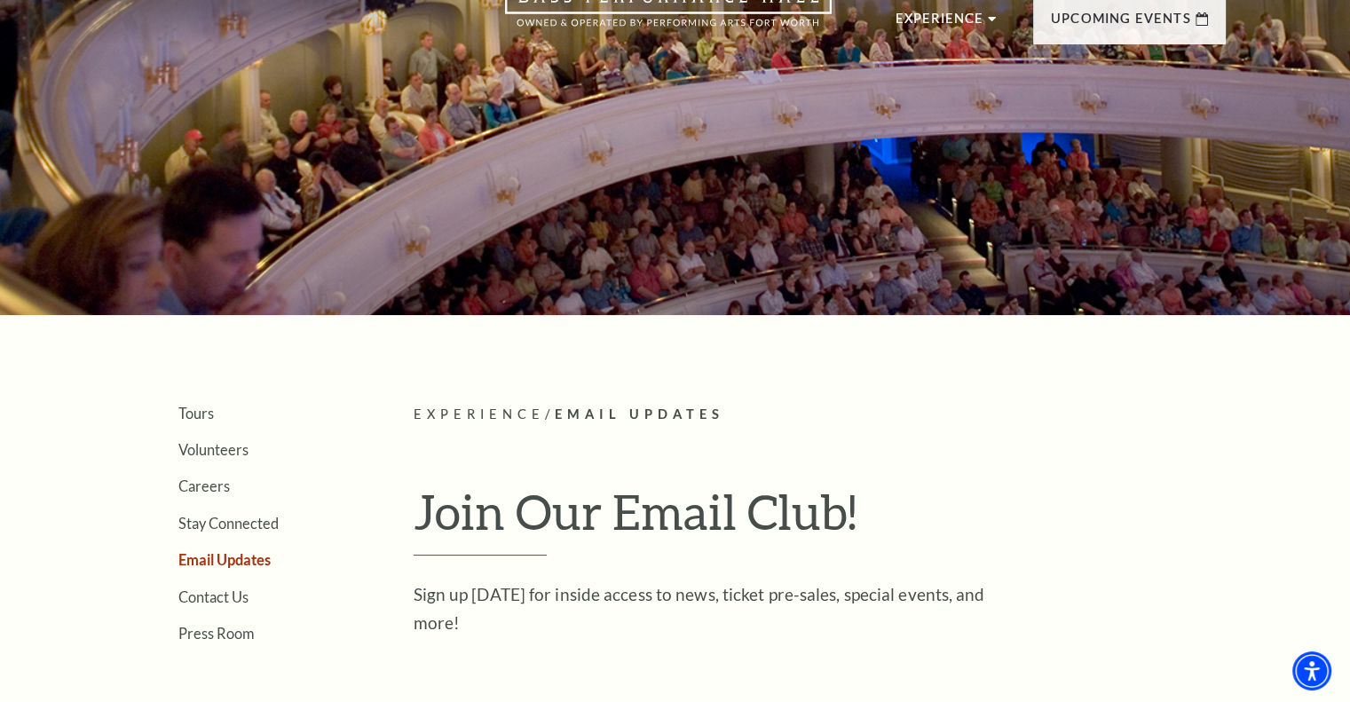
scroll to position [0, 0]
